Goal: Information Seeking & Learning: Learn about a topic

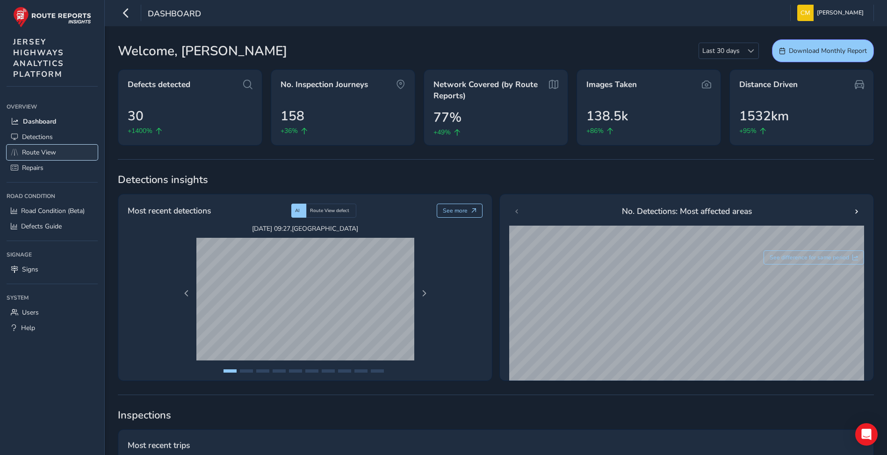
click at [47, 153] on span "Route View" at bounding box center [39, 152] width 34 height 9
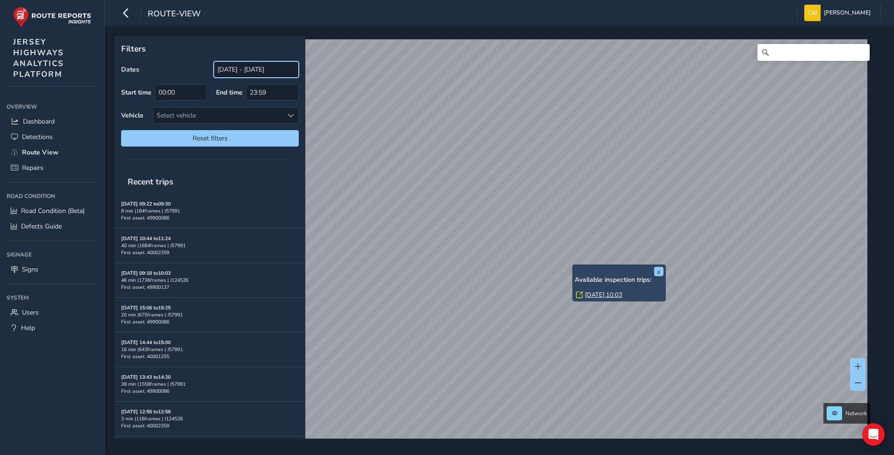
click at [235, 68] on input "[DATE] - [DATE]" at bounding box center [256, 69] width 85 height 16
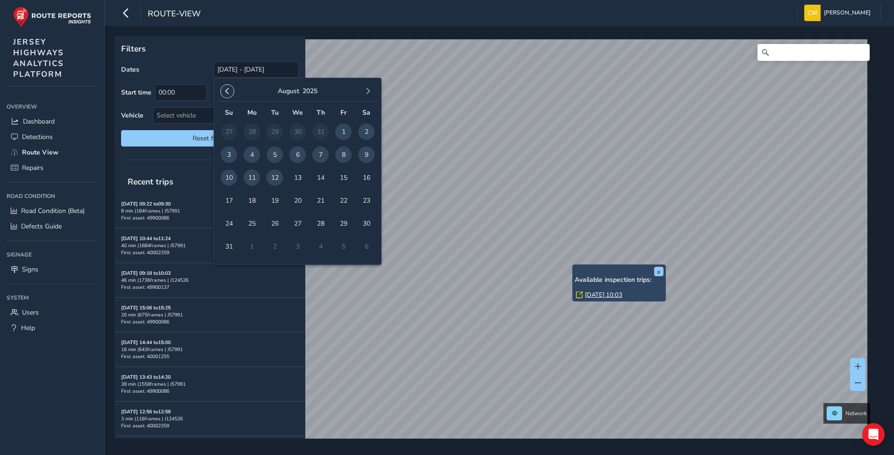
click at [225, 90] on span "button" at bounding box center [227, 91] width 7 height 7
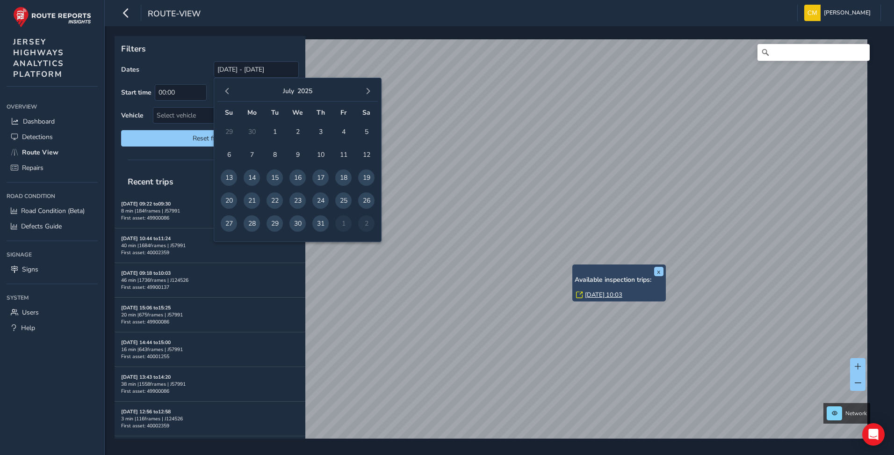
click at [225, 90] on span "button" at bounding box center [227, 91] width 7 height 7
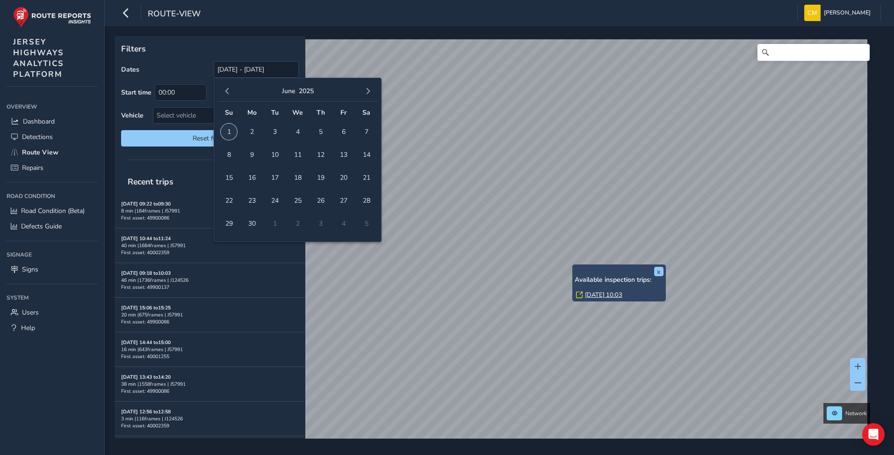
click at [229, 131] on span "1" at bounding box center [229, 131] width 16 height 16
click at [247, 226] on span "30" at bounding box center [252, 223] width 16 height 16
type input "[DATE] - [DATE]"
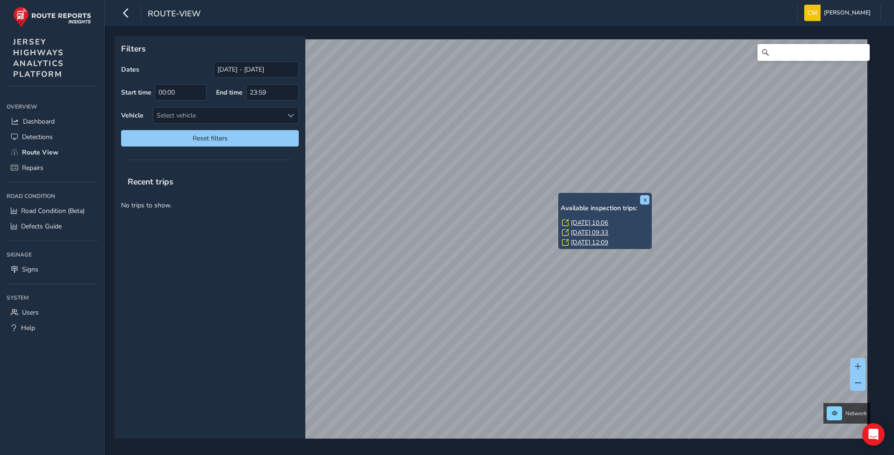
click at [580, 221] on link "[DATE] 10:06" at bounding box center [589, 222] width 37 height 8
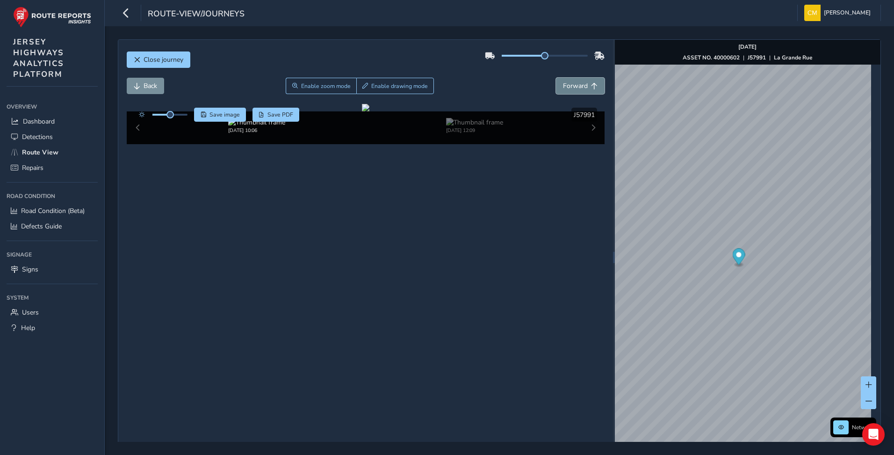
click at [564, 86] on span "Forward" at bounding box center [575, 85] width 25 height 9
click at [576, 88] on span "Forward" at bounding box center [575, 85] width 25 height 9
click at [578, 87] on span "Forward" at bounding box center [575, 85] width 25 height 9
click at [579, 87] on span "Forward" at bounding box center [575, 85] width 25 height 9
click at [132, 82] on button "Back" at bounding box center [145, 86] width 37 height 16
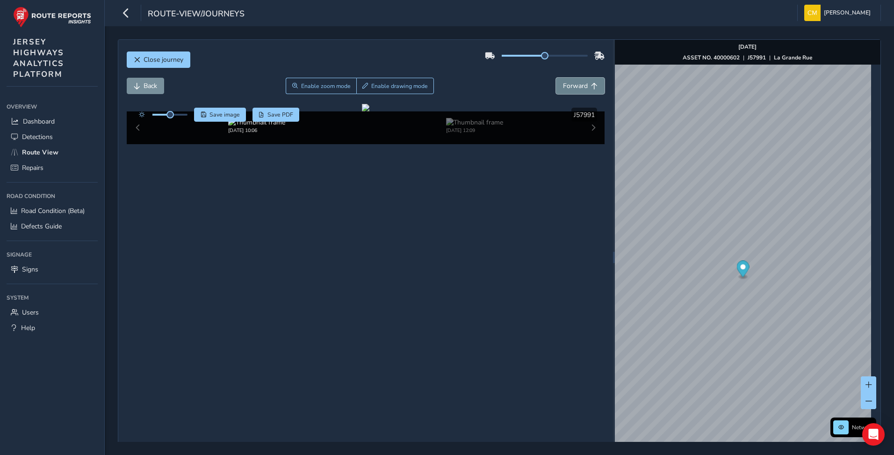
click at [586, 86] on button "Forward" at bounding box center [580, 86] width 49 height 16
click at [580, 88] on span "Forward" at bounding box center [575, 85] width 25 height 9
click at [580, 87] on span "Forward" at bounding box center [575, 85] width 25 height 9
click at [573, 87] on span "Forward" at bounding box center [575, 85] width 25 height 9
click at [479, 127] on img at bounding box center [474, 122] width 57 height 9
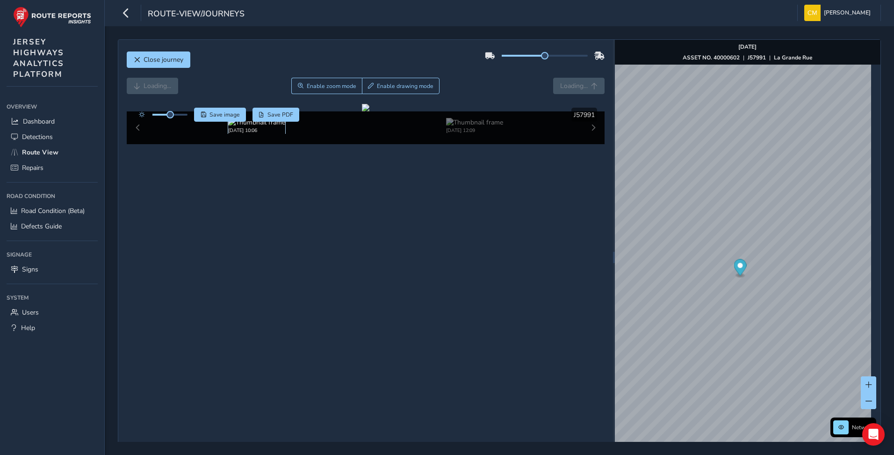
click at [238, 127] on img at bounding box center [256, 122] width 57 height 9
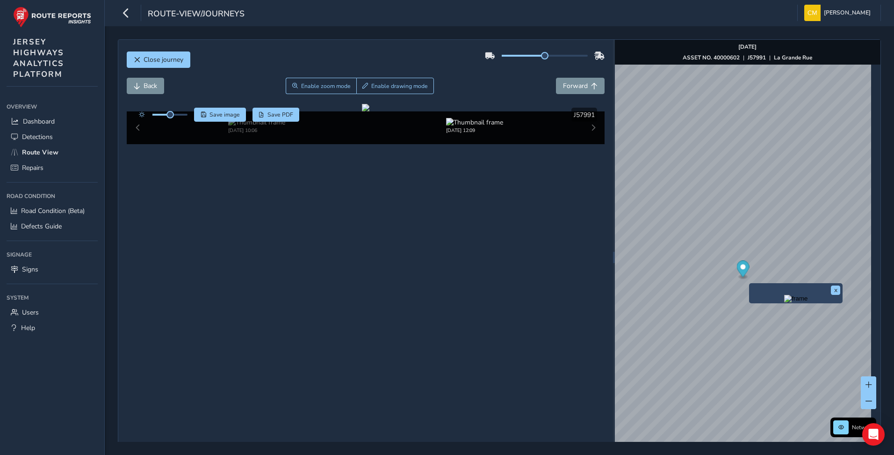
click at [751, 283] on div "x" at bounding box center [796, 293] width 94 height 20
click at [774, 272] on img "Preview frame" at bounding box center [785, 267] width 23 height 7
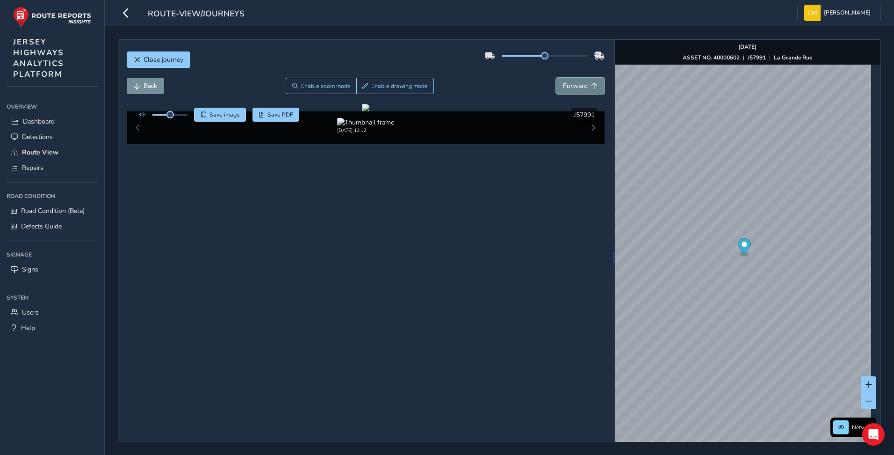
click at [577, 83] on span "Forward" at bounding box center [575, 85] width 25 height 9
click at [580, 82] on span "Forward" at bounding box center [575, 85] width 25 height 9
